Goal: Register for event/course

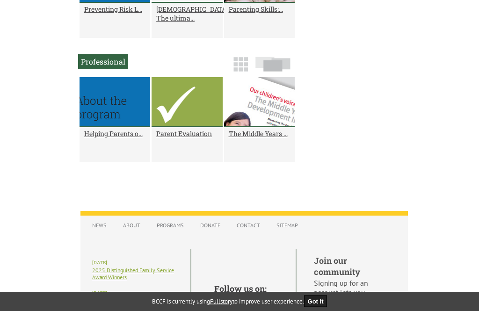
scroll to position [840, 0]
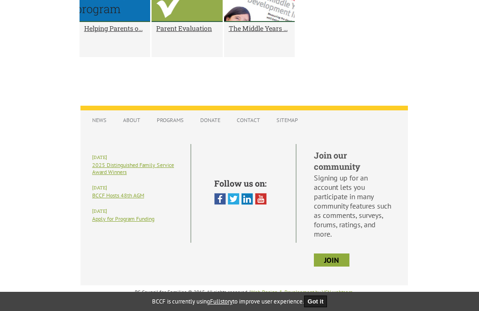
click at [177, 128] on link "Programs" at bounding box center [170, 120] width 36 height 16
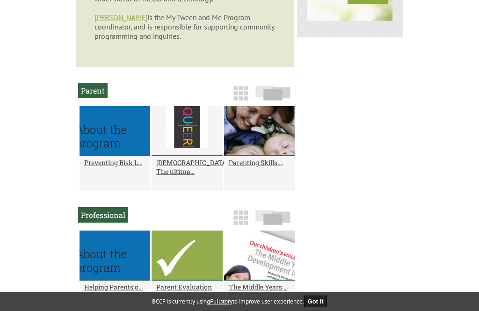
scroll to position [573, 0]
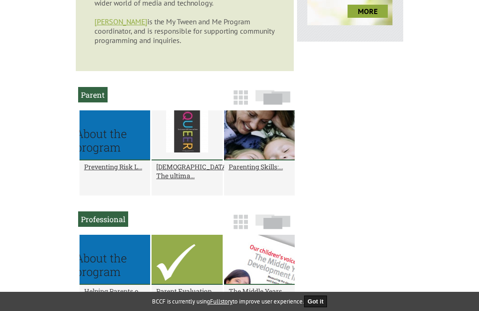
click at [94, 102] on h2 "Parent" at bounding box center [92, 94] width 29 height 15
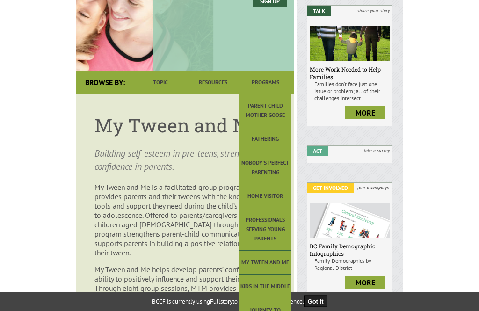
scroll to position [162, 0]
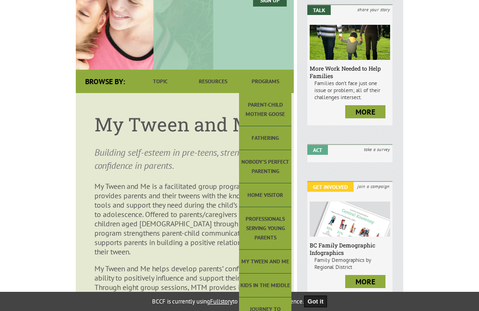
click at [276, 260] on link "My Tween and Me" at bounding box center [265, 262] width 52 height 24
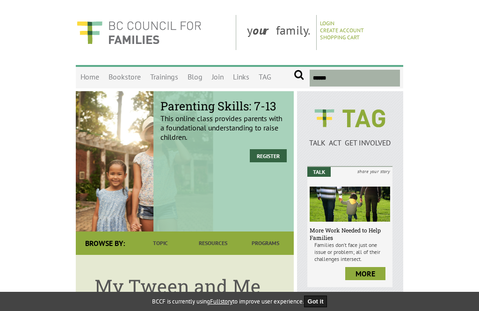
click at [278, 160] on link "Register" at bounding box center [268, 155] width 37 height 13
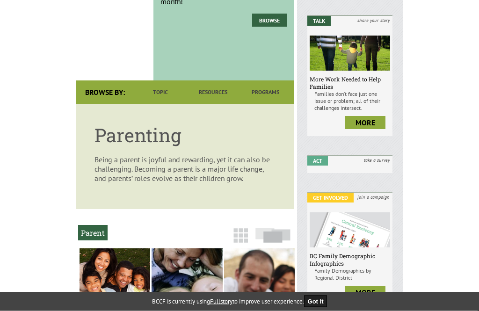
scroll to position [153, 0]
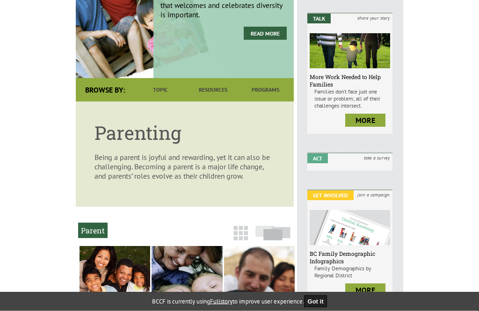
click at [161, 94] on link "Topic" at bounding box center [160, 90] width 52 height 23
click at [167, 94] on link "Topic" at bounding box center [160, 90] width 52 height 23
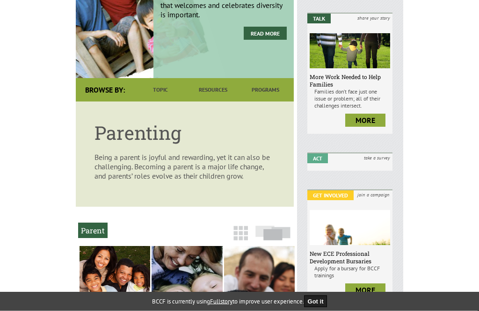
scroll to position [153, 0]
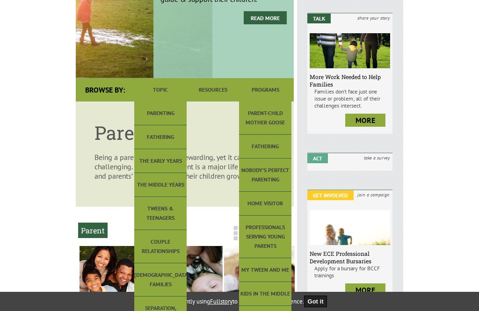
click at [271, 277] on link "My Tween and Me" at bounding box center [265, 270] width 52 height 24
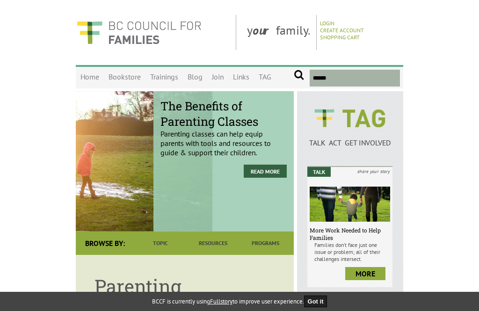
scroll to position [183, 0]
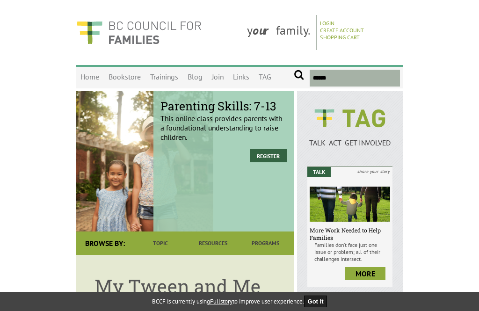
click at [278, 154] on link "Register" at bounding box center [268, 155] width 37 height 13
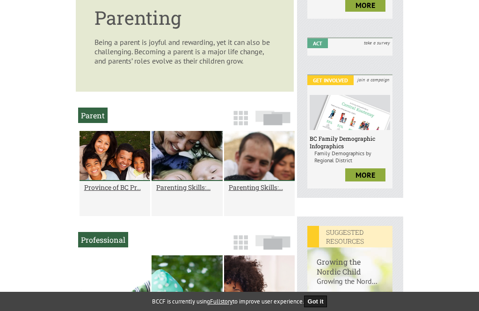
scroll to position [262, 0]
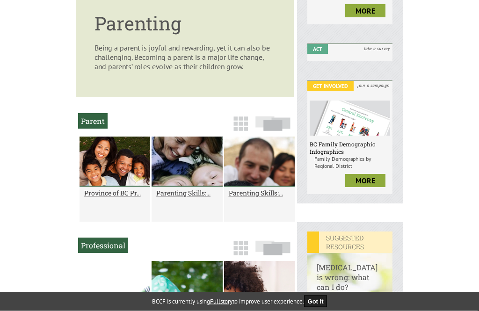
click at [94, 129] on h2 "Parent" at bounding box center [92, 121] width 29 height 15
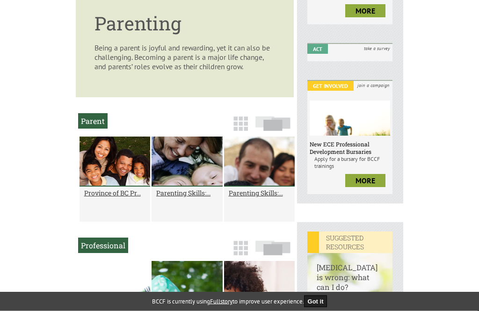
click at [95, 124] on h2 "Parent" at bounding box center [92, 121] width 29 height 15
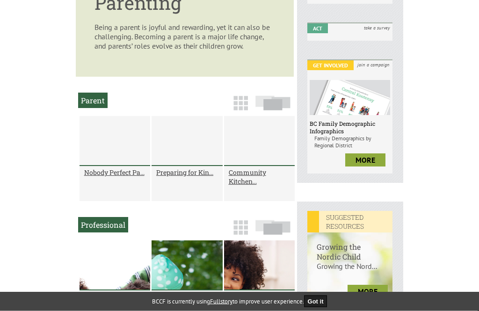
scroll to position [281, 0]
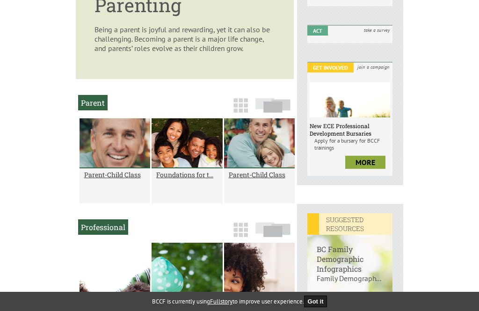
click at [244, 106] on img at bounding box center [240, 105] width 14 height 14
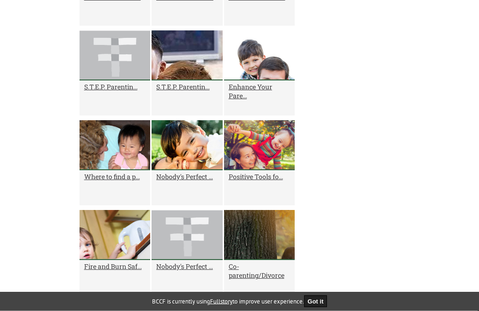
scroll to position [1357, 0]
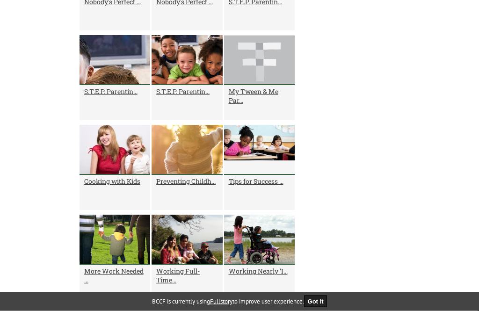
click at [250, 93] on h2 "My Tween & Me Par..." at bounding box center [259, 96] width 61 height 18
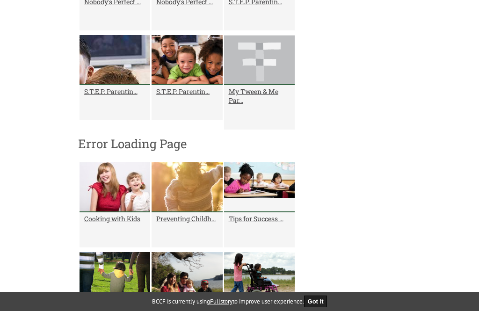
click at [267, 68] on div at bounding box center [259, 60] width 71 height 50
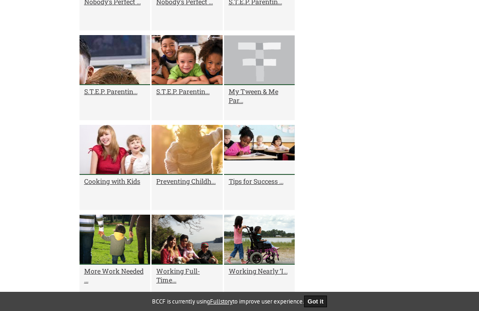
click at [254, 81] on div at bounding box center [259, 60] width 71 height 50
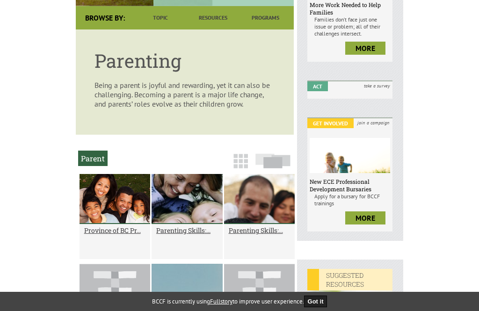
scroll to position [220, 0]
